Goal: Task Accomplishment & Management: Manage account settings

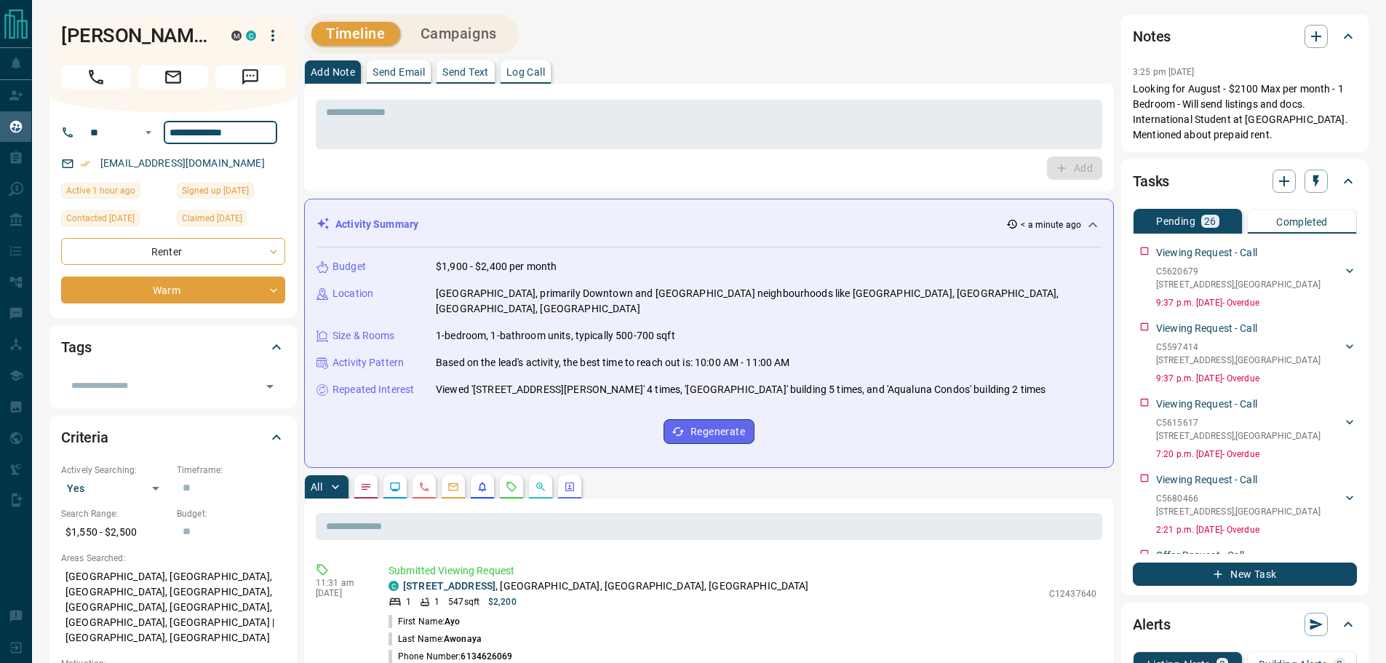
drag, startPoint x: 263, startPoint y: 136, endPoint x: 2, endPoint y: 112, distance: 262.2
click at [1285, 114] on p "Looking for August - $2100 Max per month - 1 Bedroom - Will send listings and d…" at bounding box center [1244, 111] width 224 height 61
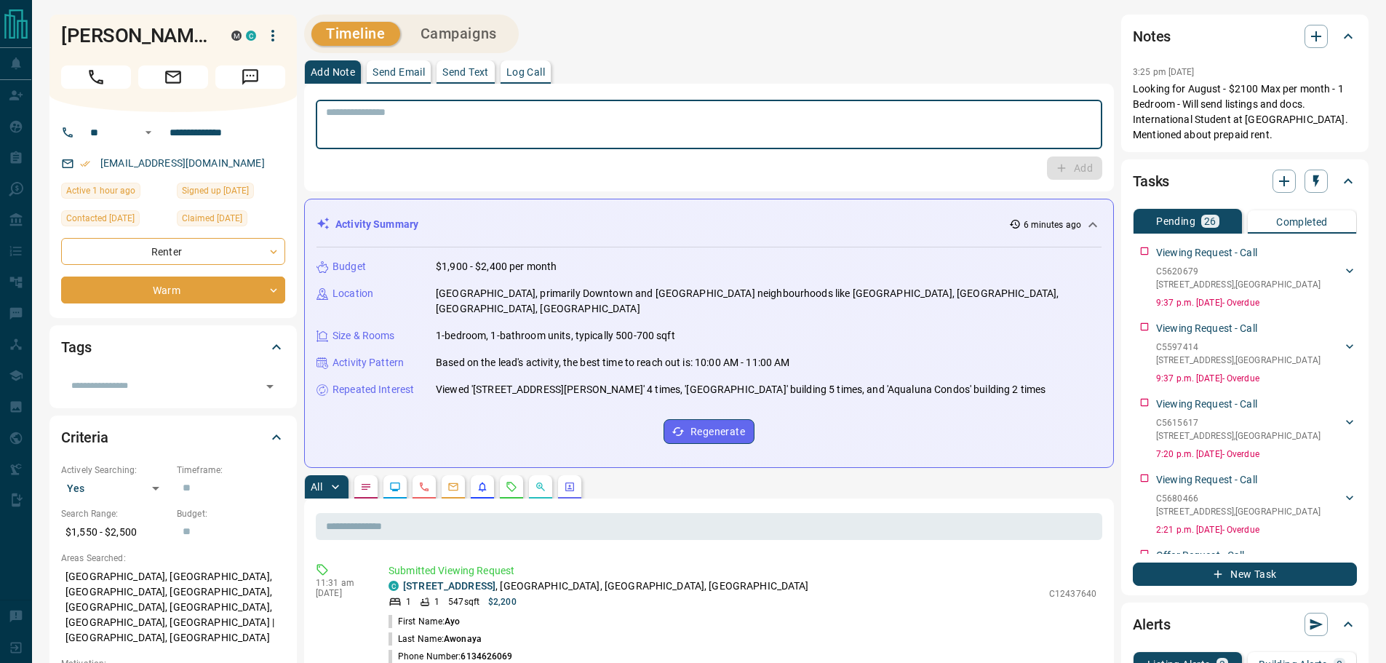
drag, startPoint x: 607, startPoint y: 120, endPoint x: 615, endPoint y: 119, distance: 8.8
click at [607, 120] on textarea at bounding box center [709, 124] width 766 height 37
type textarea "*"
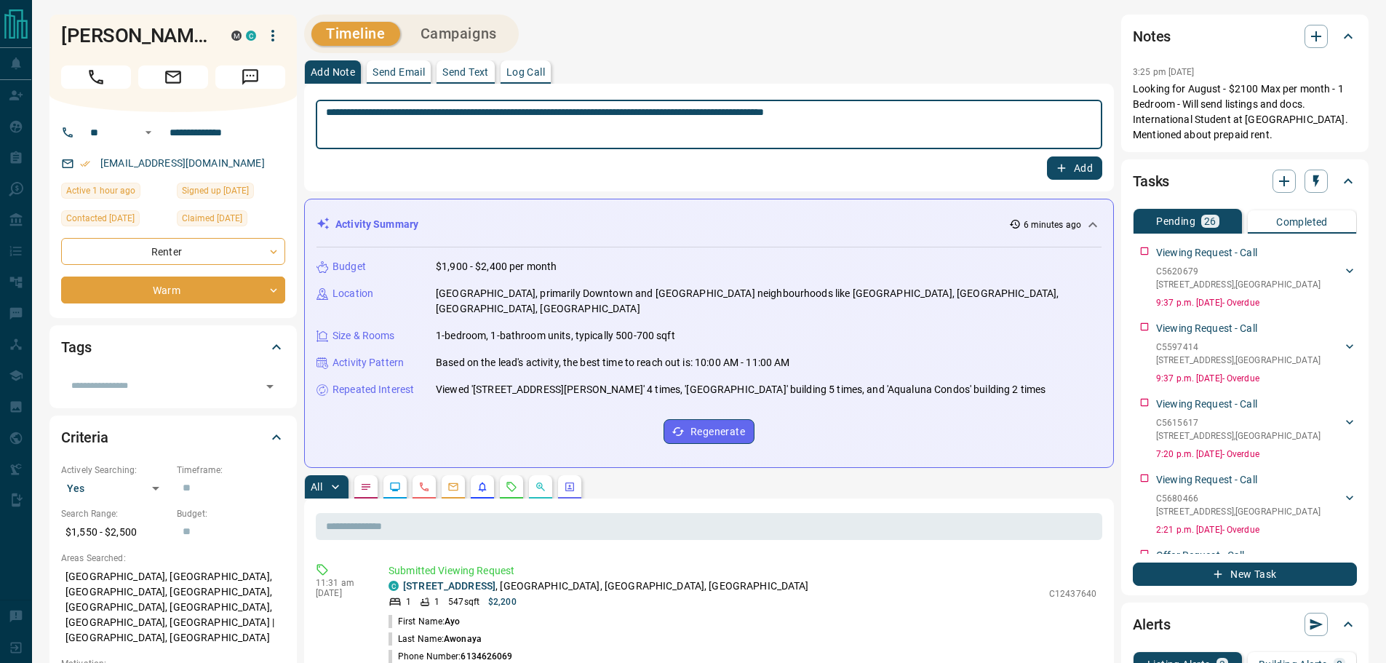
type textarea "**********"
click at [1072, 157] on button "Add" at bounding box center [1074, 167] width 55 height 23
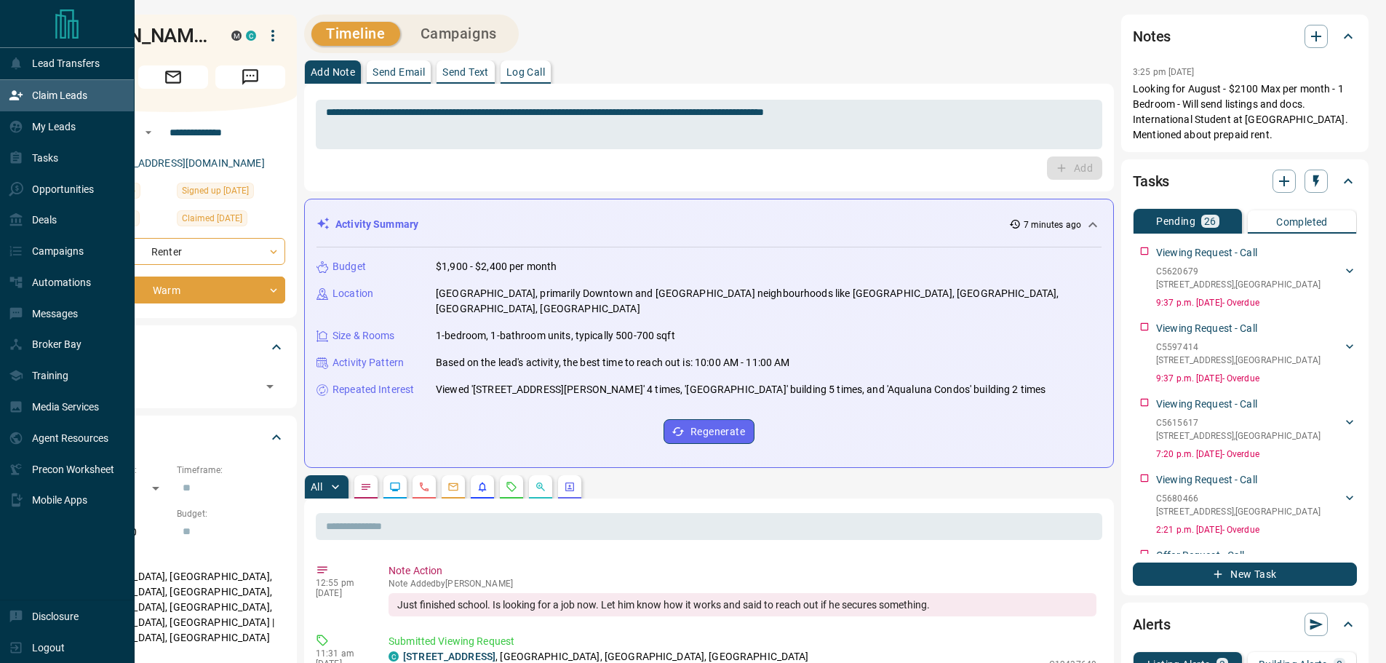
click at [63, 101] on p "Claim Leads" at bounding box center [59, 95] width 55 height 12
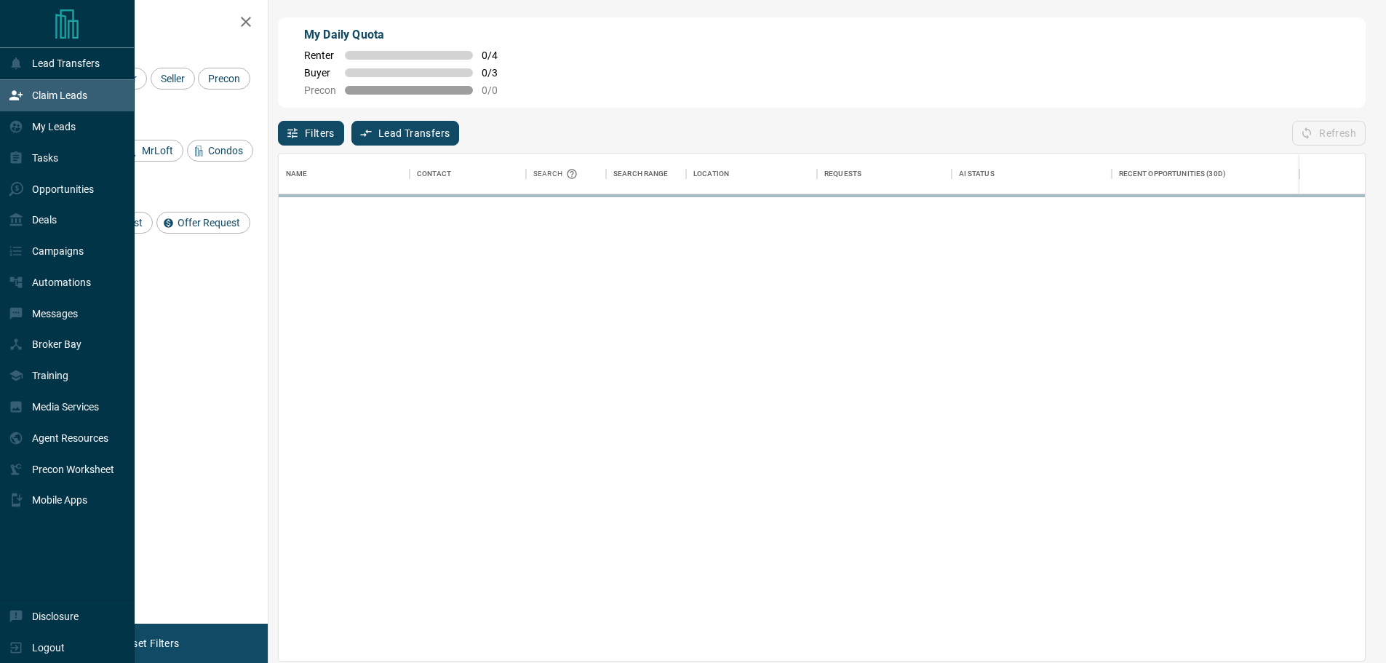
scroll to position [496, 1075]
